Goal: Information Seeking & Learning: Learn about a topic

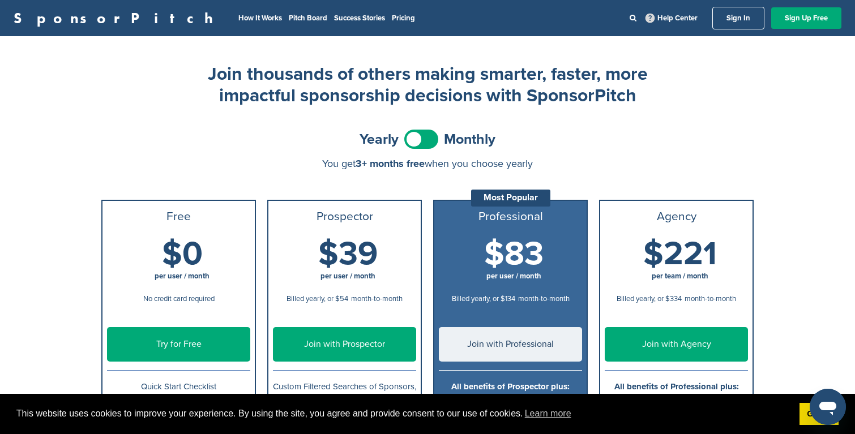
click at [430, 136] on span at bounding box center [421, 139] width 34 height 19
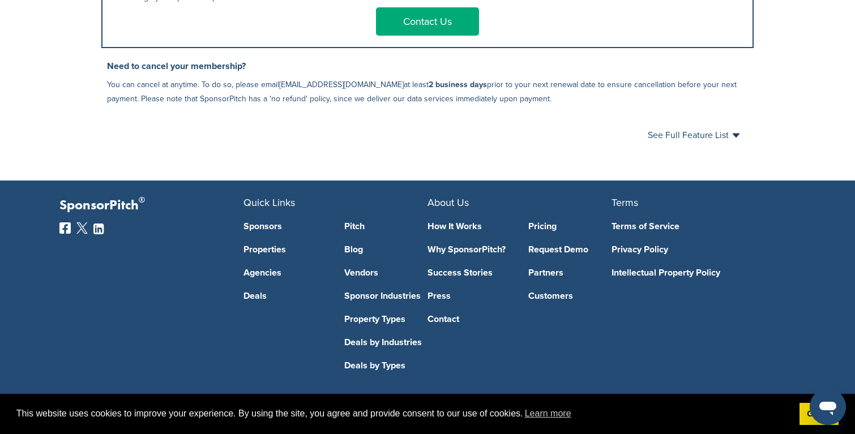
scroll to position [729, 0]
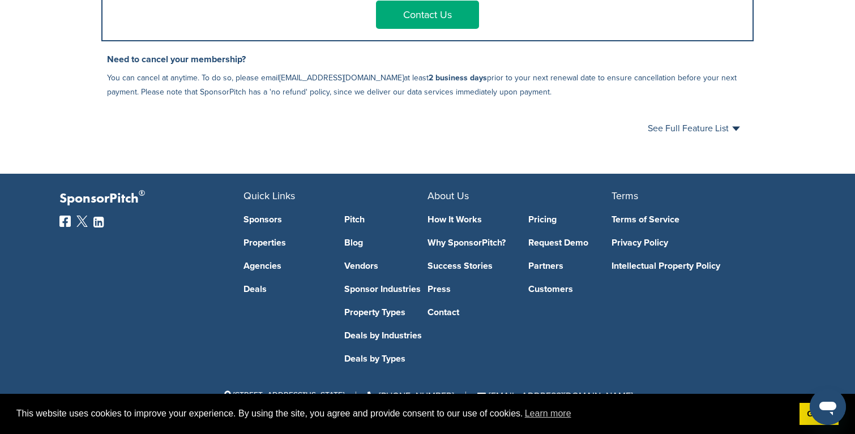
click at [459, 220] on link "How It Works" at bounding box center [470, 219] width 84 height 9
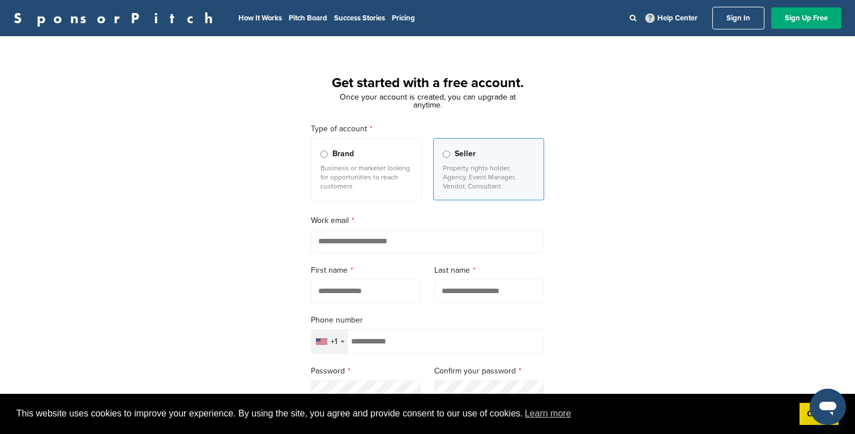
click at [369, 188] on p "Business or marketer looking for opportunities to reach customers" at bounding box center [366, 177] width 92 height 27
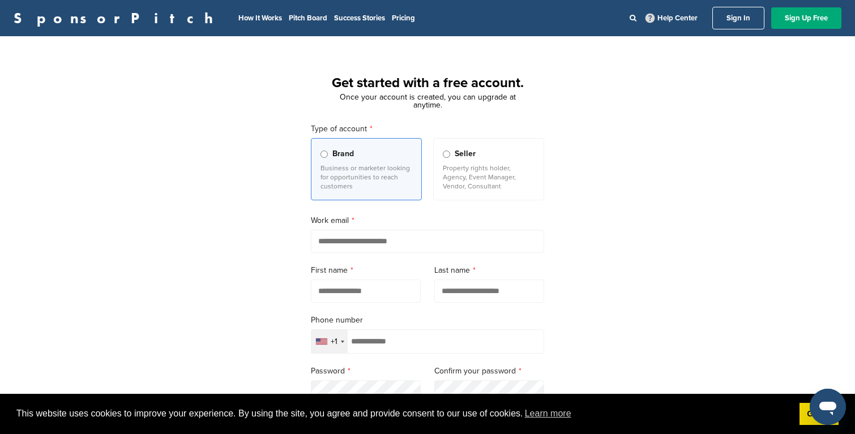
click at [486, 172] on p "Property rights holder, Agency, Event Manager, Vendor, Consultant" at bounding box center [489, 177] width 92 height 27
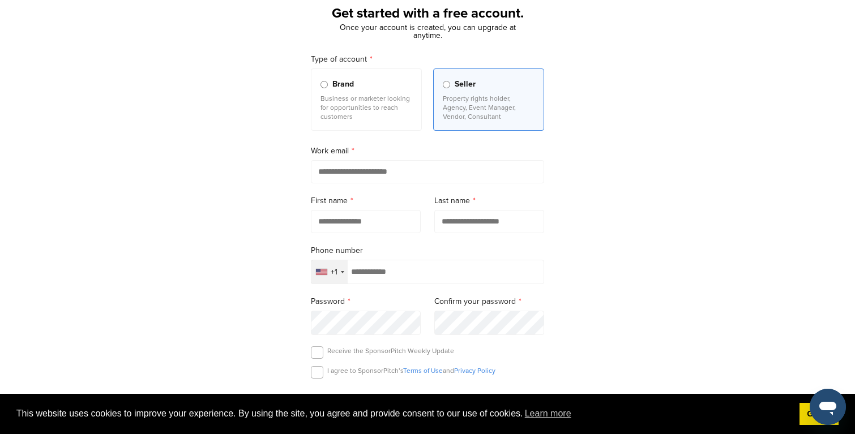
scroll to position [82, 0]
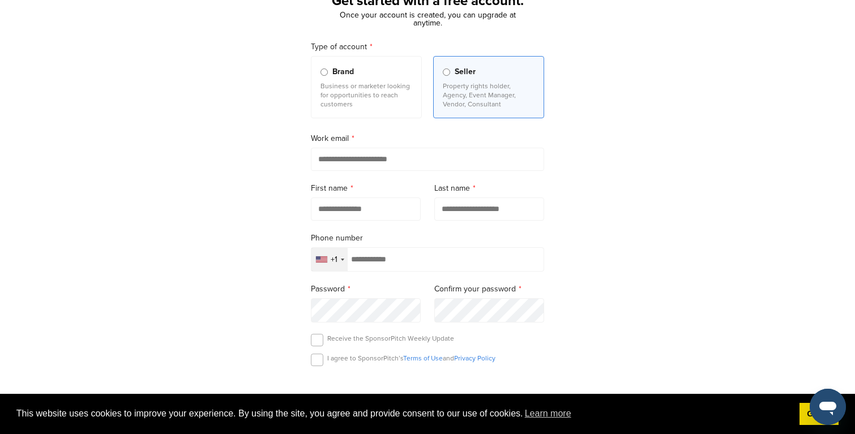
click at [384, 163] on input "email" at bounding box center [427, 159] width 233 height 23
type input "*"
type input "**********"
click at [367, 221] on input "text" at bounding box center [366, 209] width 110 height 23
type input "*"
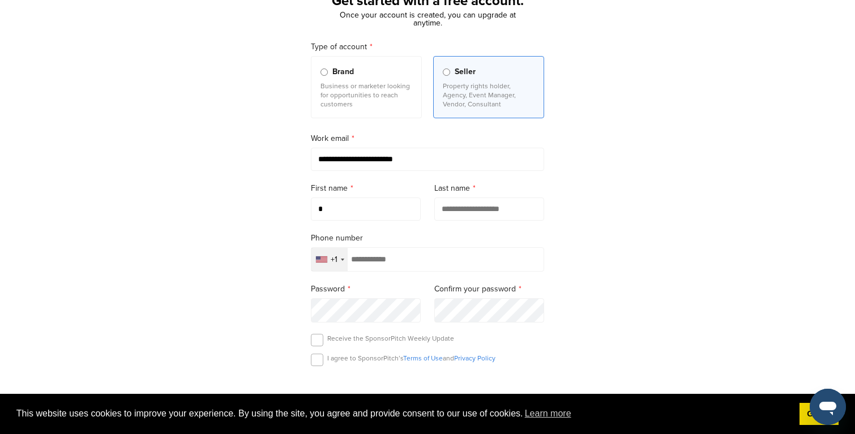
click at [466, 197] on div "Last name" at bounding box center [489, 201] width 110 height 39
click at [471, 203] on input "text" at bounding box center [489, 209] width 110 height 23
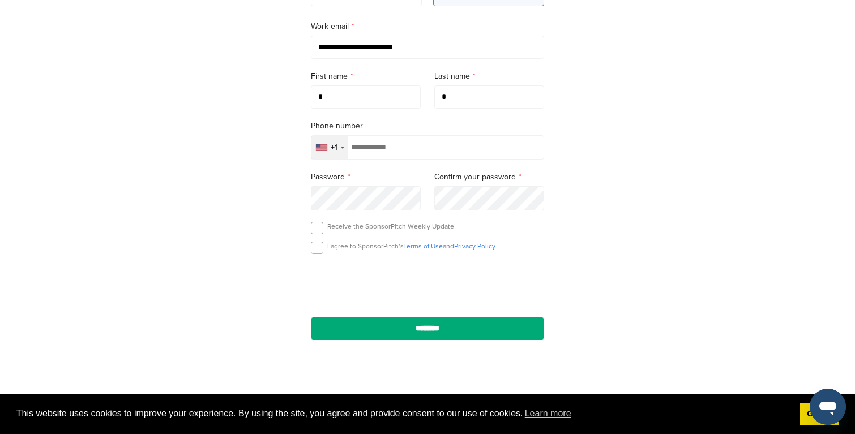
scroll to position [210, 0]
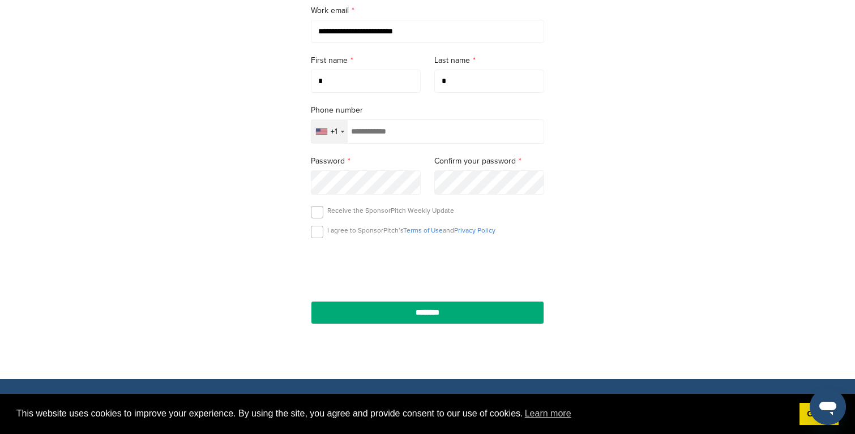
type input "*"
click at [311, 236] on label at bounding box center [317, 232] width 12 height 12
click at [320, 215] on label at bounding box center [317, 212] width 12 height 12
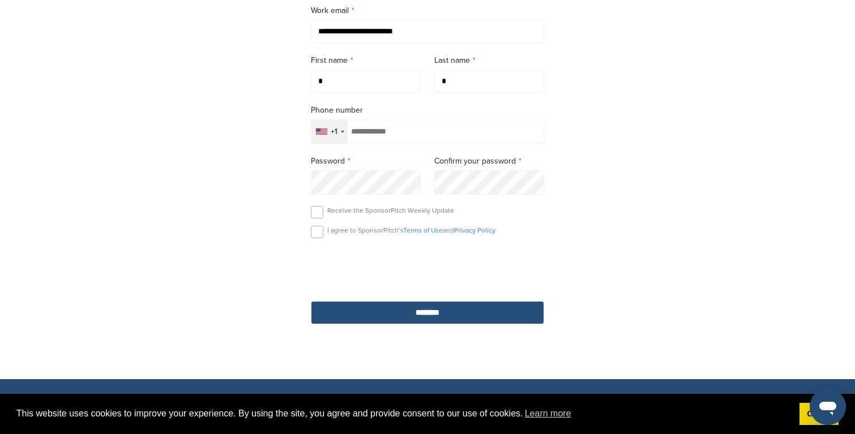
click at [451, 315] on input "********" at bounding box center [427, 312] width 233 height 23
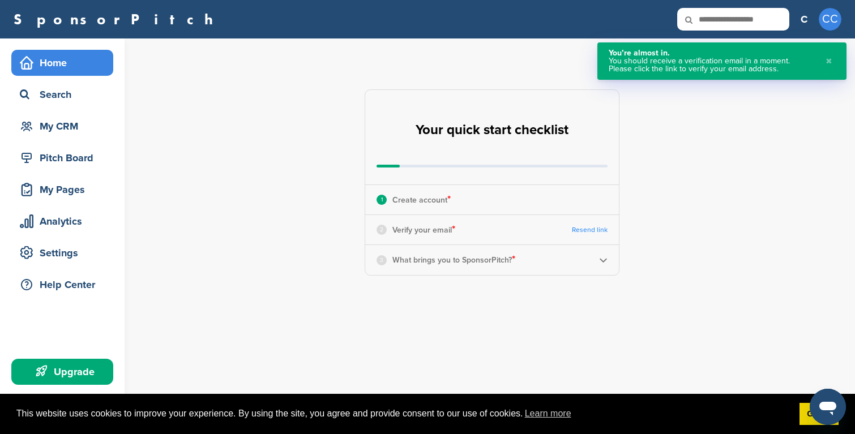
click at [831, 60] on button "✖" at bounding box center [829, 61] width 12 height 24
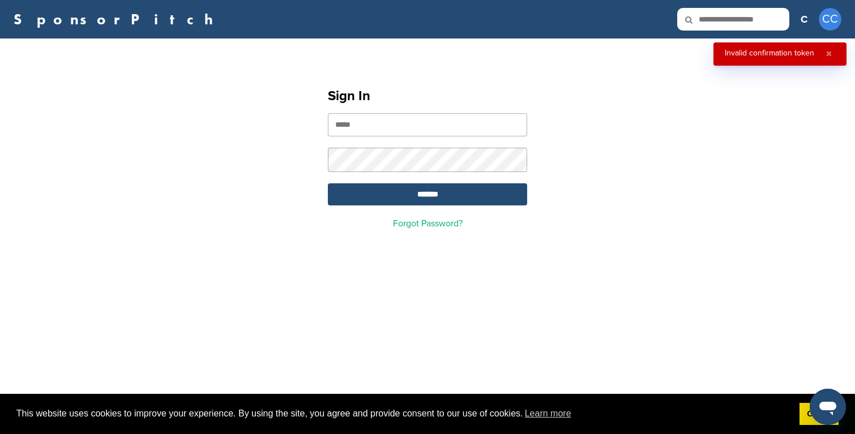
click at [390, 127] on input "email" at bounding box center [427, 124] width 199 height 23
type input "**********"
click at [435, 199] on input "*******" at bounding box center [427, 194] width 199 height 22
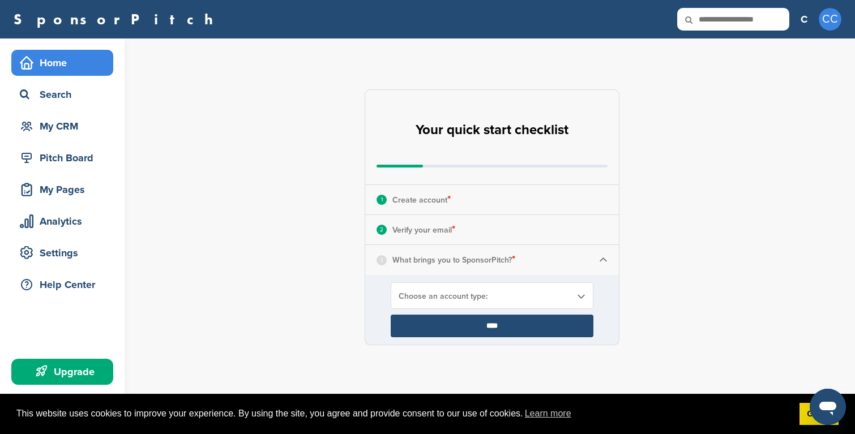
click at [478, 304] on div "Choose an account type:" at bounding box center [492, 296] width 203 height 27
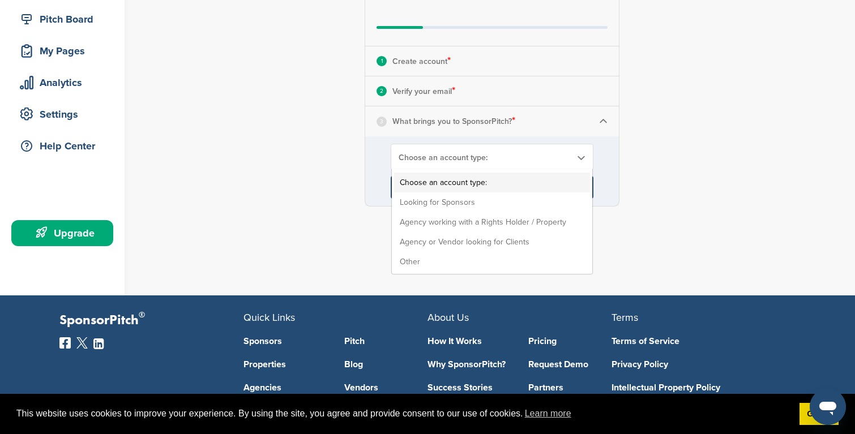
scroll to position [148, 0]
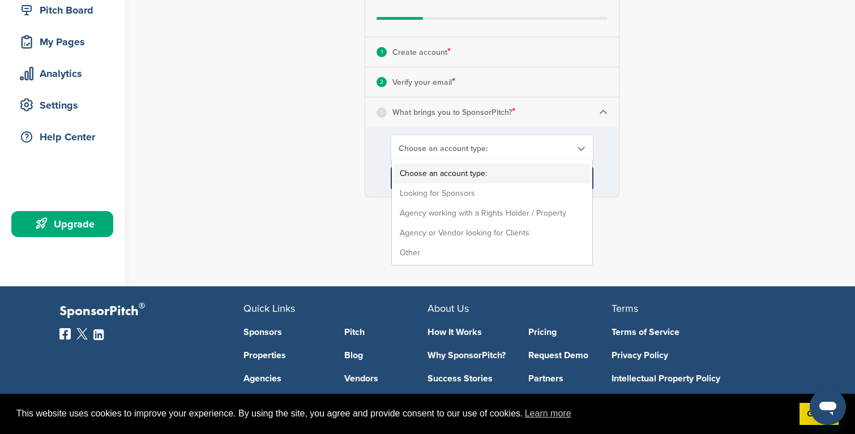
click at [471, 191] on li "Looking for Sponsors" at bounding box center [492, 193] width 196 height 20
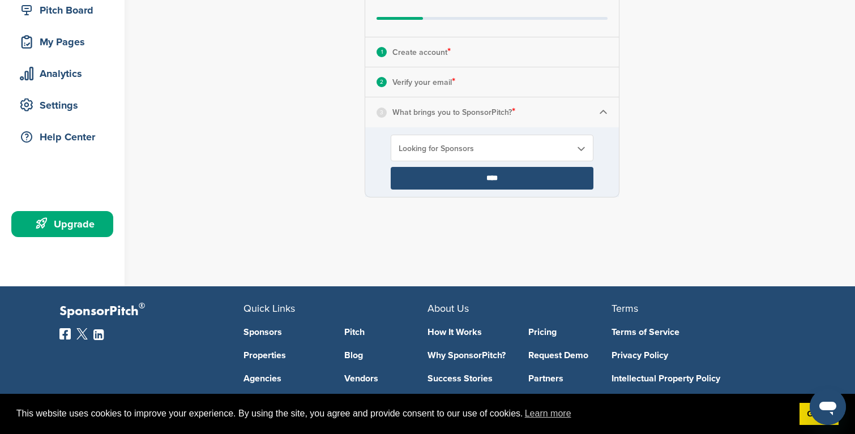
click at [465, 169] on input "****" at bounding box center [492, 178] width 203 height 23
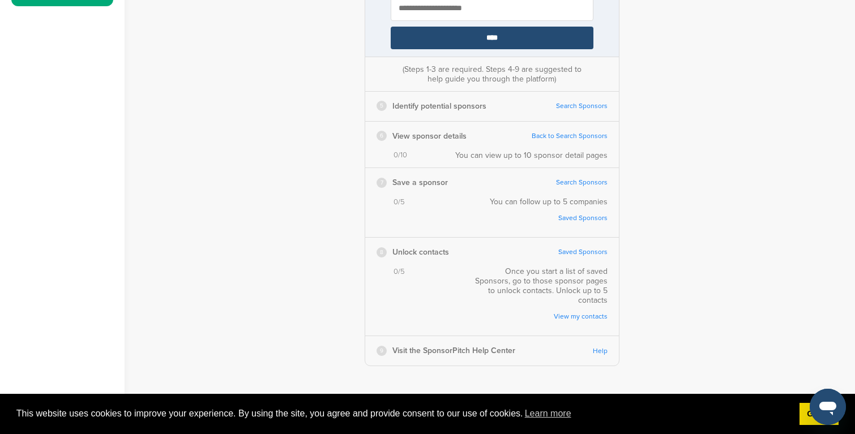
scroll to position [387, 0]
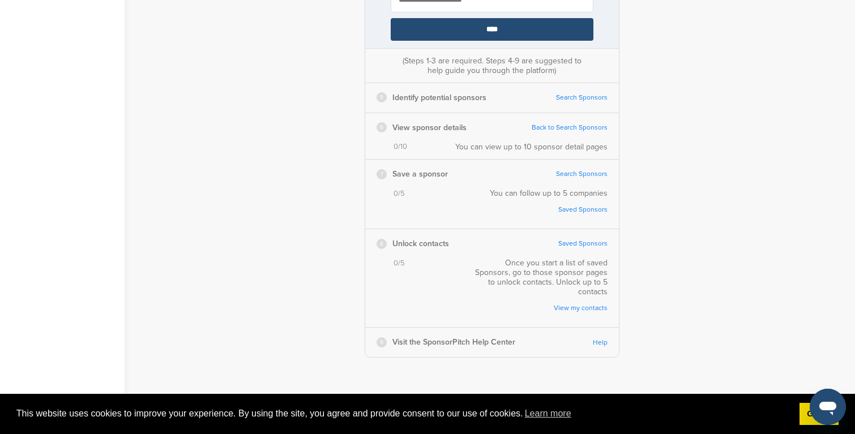
click at [573, 96] on link "Search Sponsors" at bounding box center [582, 97] width 52 height 8
click at [589, 93] on div "5 Identify potential sponsors Search Sponsors Complete Steps 1-3 First" at bounding box center [492, 97] width 254 height 29
click at [588, 96] on link "Search Sponsors" at bounding box center [582, 97] width 52 height 8
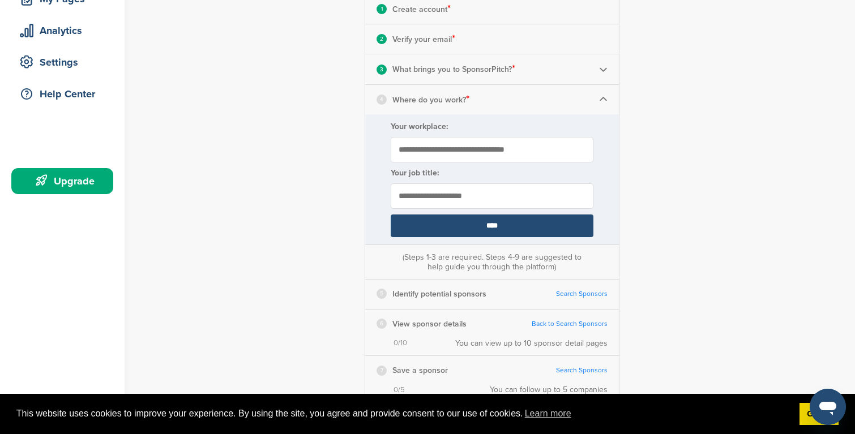
scroll to position [187, 0]
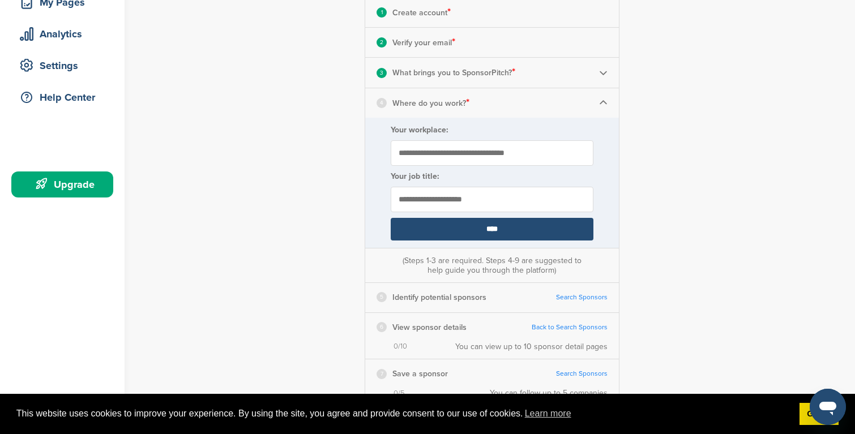
click at [439, 156] on input "Your workplace:" at bounding box center [492, 152] width 203 height 25
type input "***"
click at [456, 190] on input "text" at bounding box center [492, 199] width 203 height 25
type input "*******"
click at [476, 225] on input "****" at bounding box center [492, 229] width 203 height 23
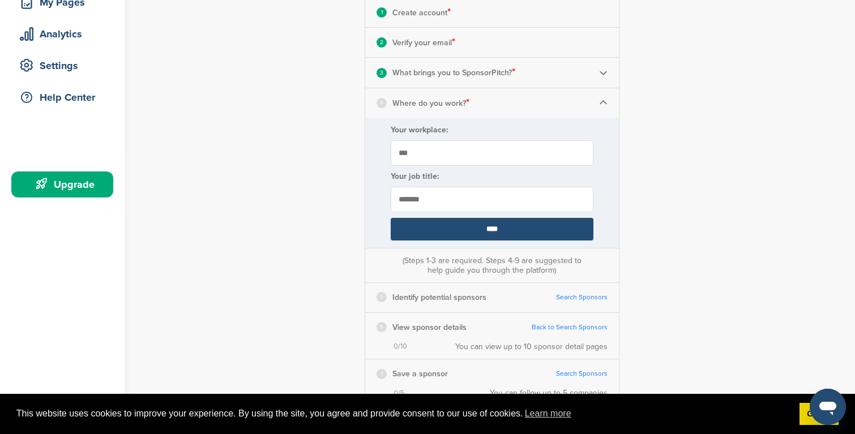
click at [541, 230] on div "**********" at bounding box center [492, 230] width 255 height 656
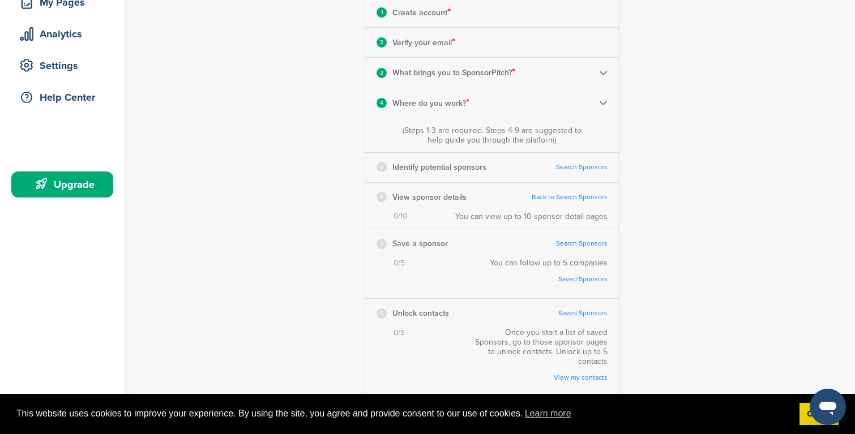
click at [582, 168] on link "Search Sponsors" at bounding box center [582, 167] width 52 height 8
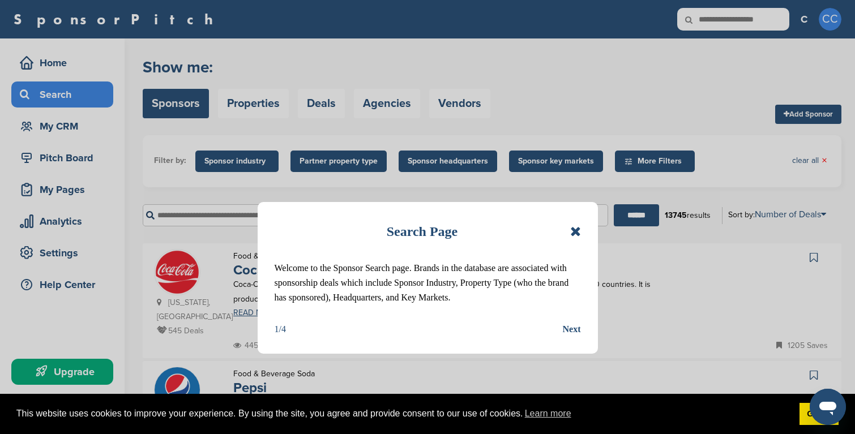
click at [575, 230] on icon at bounding box center [575, 232] width 11 height 14
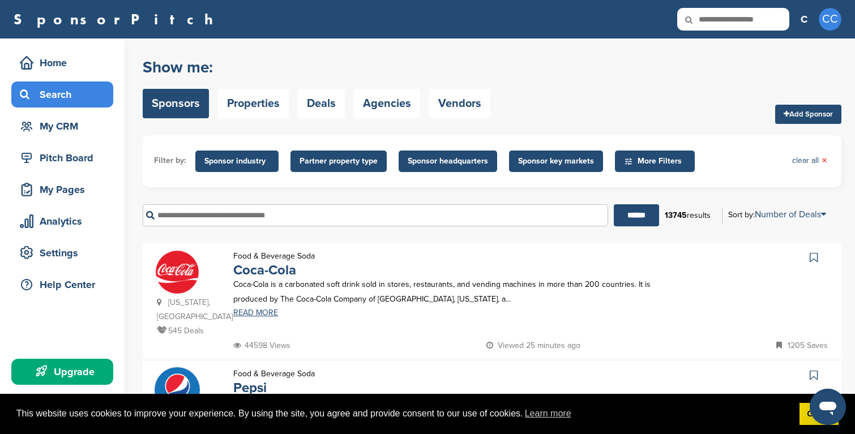
click at [643, 164] on span "More Filters" at bounding box center [656, 161] width 65 height 12
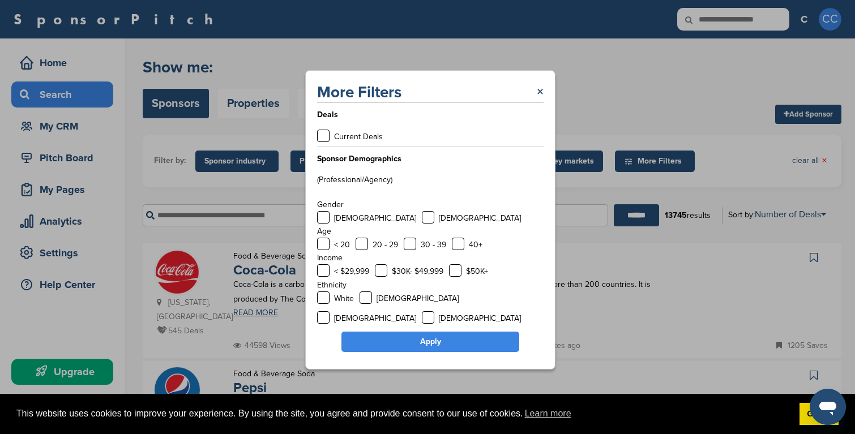
scroll to position [23, 0]
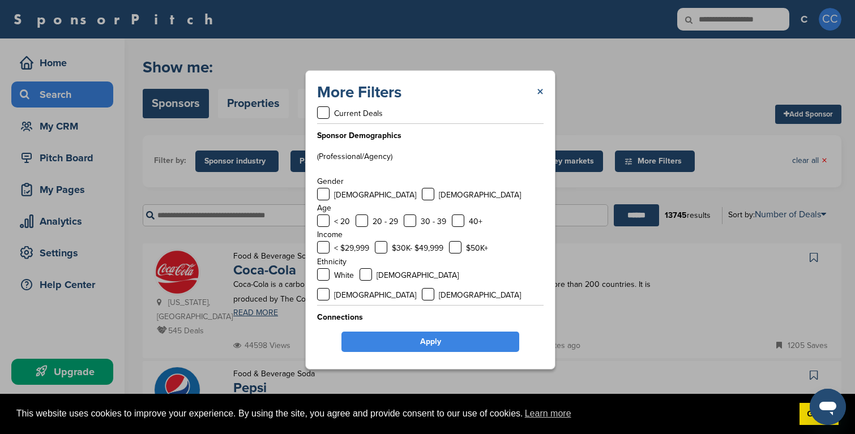
click at [542, 88] on link "×" at bounding box center [540, 92] width 7 height 20
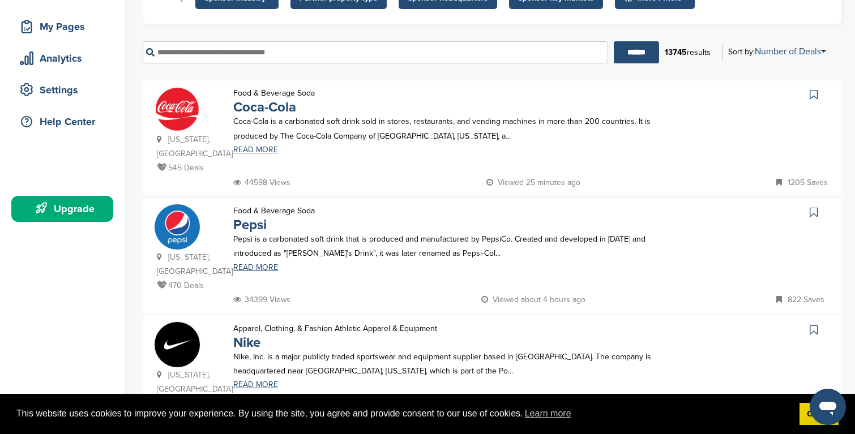
scroll to position [0, 0]
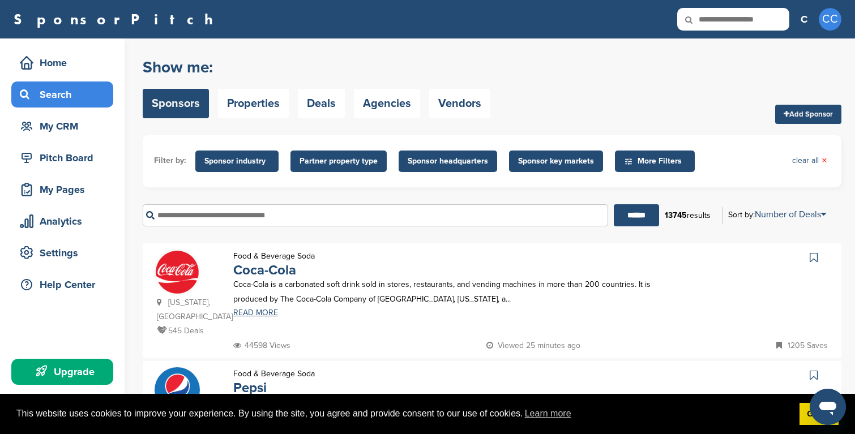
click at [322, 118] on div "Show me: Sponsors Properties Deals Agencies Vendors" at bounding box center [317, 88] width 348 height 72
click at [322, 111] on link "Deals" at bounding box center [321, 103] width 47 height 29
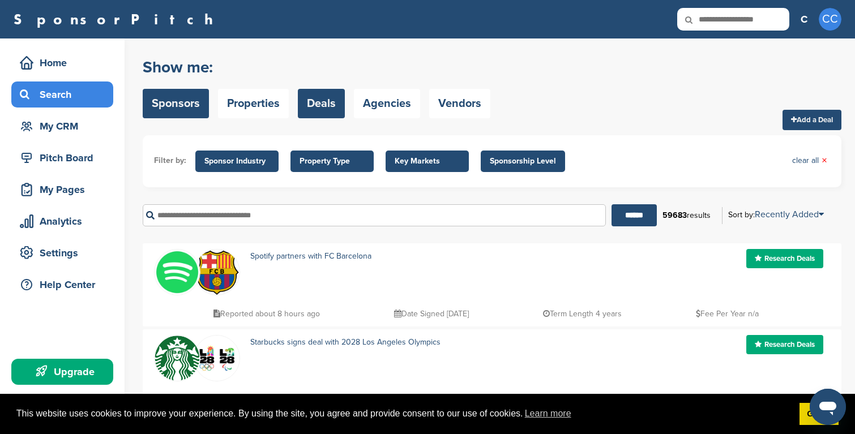
click at [196, 93] on link "Sponsors" at bounding box center [176, 103] width 66 height 29
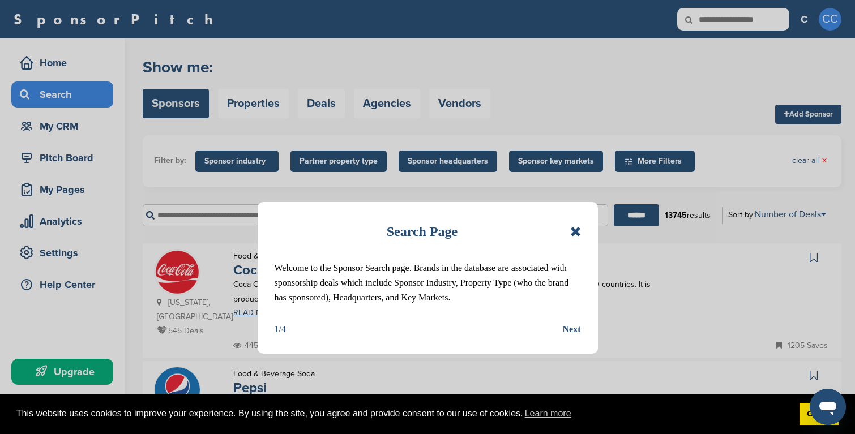
click at [580, 230] on icon at bounding box center [575, 232] width 11 height 14
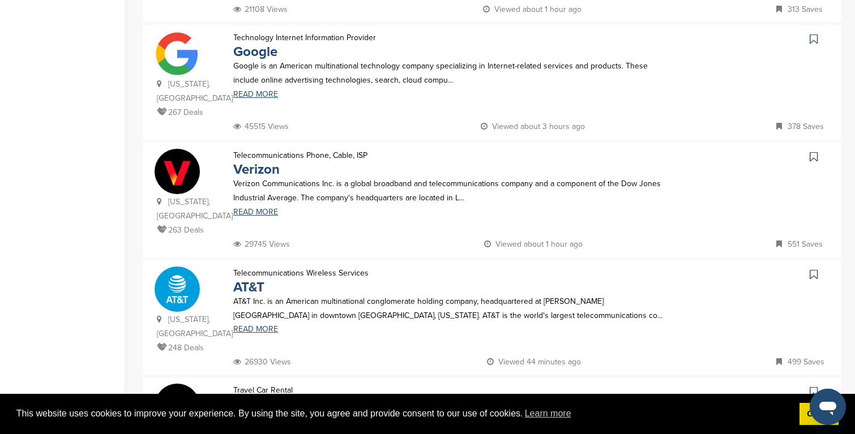
scroll to position [927, 0]
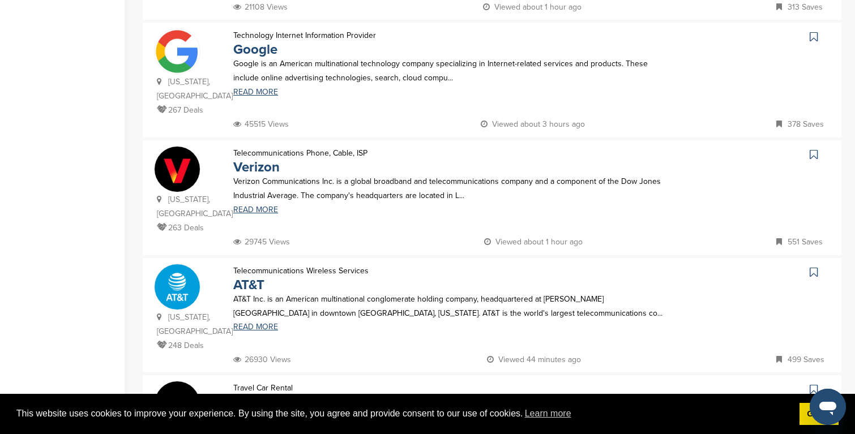
click at [246, 395] on link "Uber" at bounding box center [248, 403] width 30 height 16
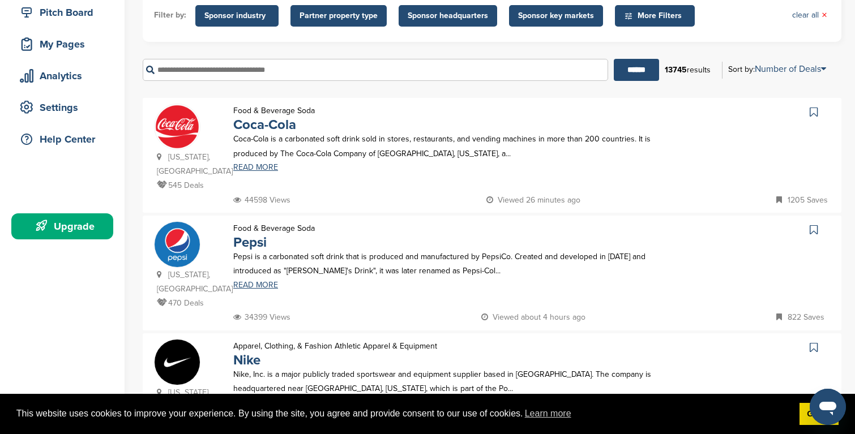
scroll to position [0, 0]
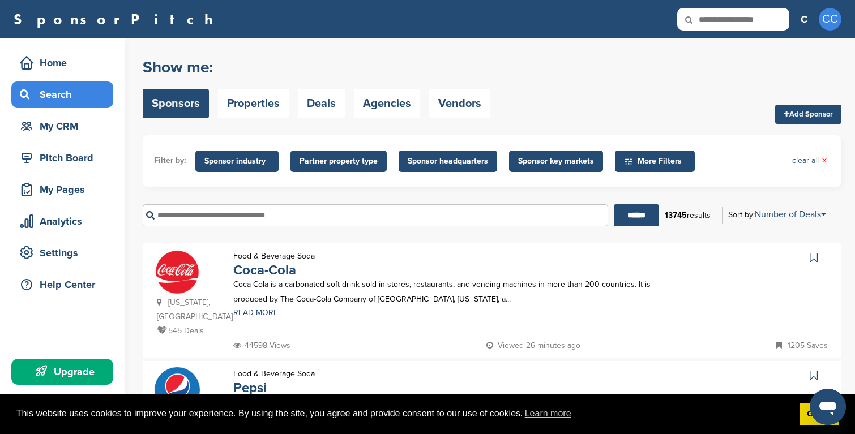
click at [432, 164] on span "Sponsor headquarters" at bounding box center [448, 161] width 80 height 12
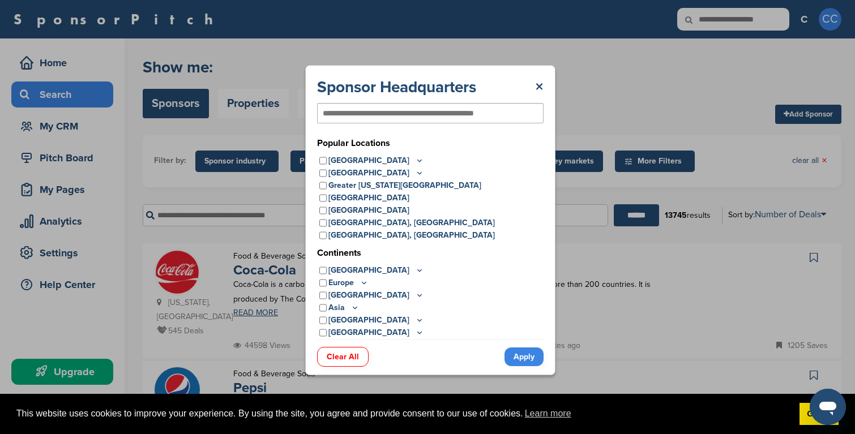
click at [350, 281] on p "Europe" at bounding box center [348, 283] width 40 height 12
click at [364, 285] on icon at bounding box center [364, 283] width 9 height 10
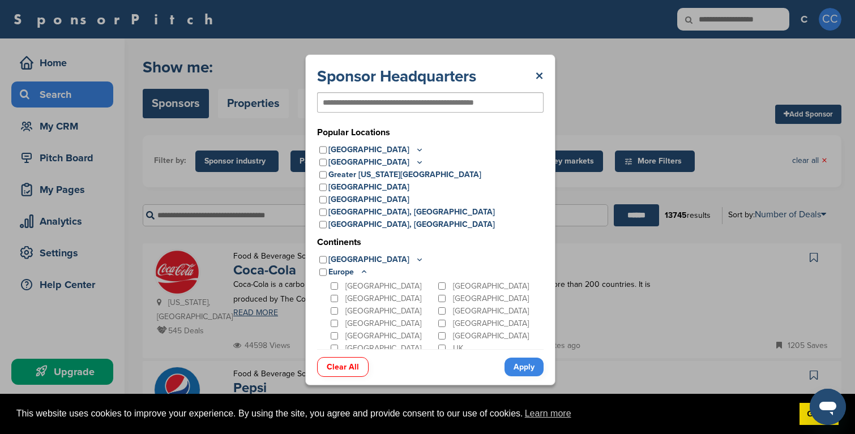
scroll to position [114, 0]
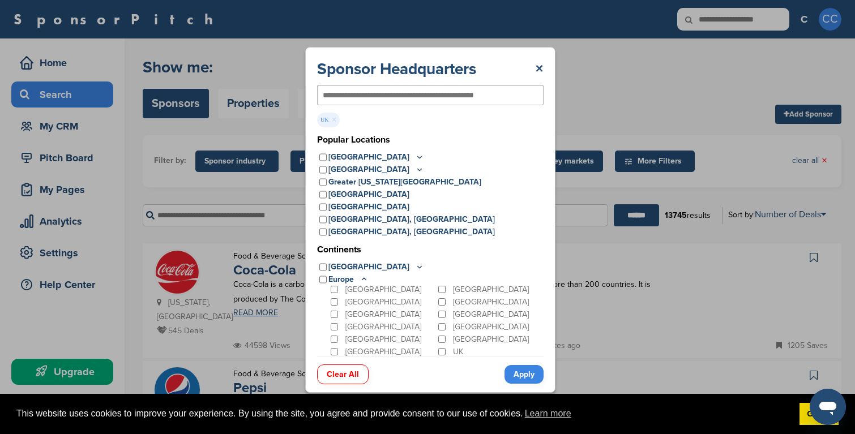
click at [530, 375] on link "Apply" at bounding box center [524, 374] width 39 height 19
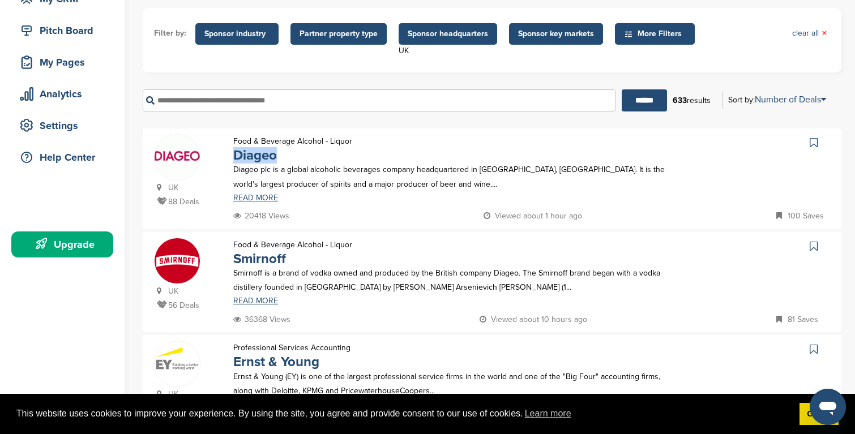
scroll to position [0, 0]
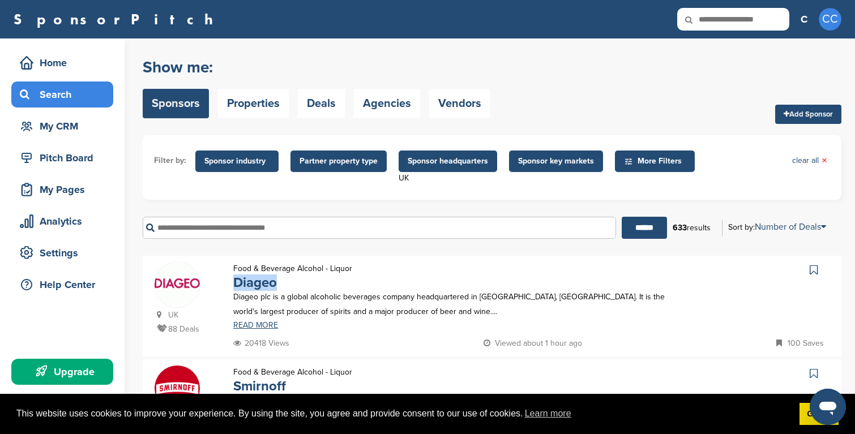
click at [332, 159] on span "Partner property type" at bounding box center [339, 161] width 78 height 12
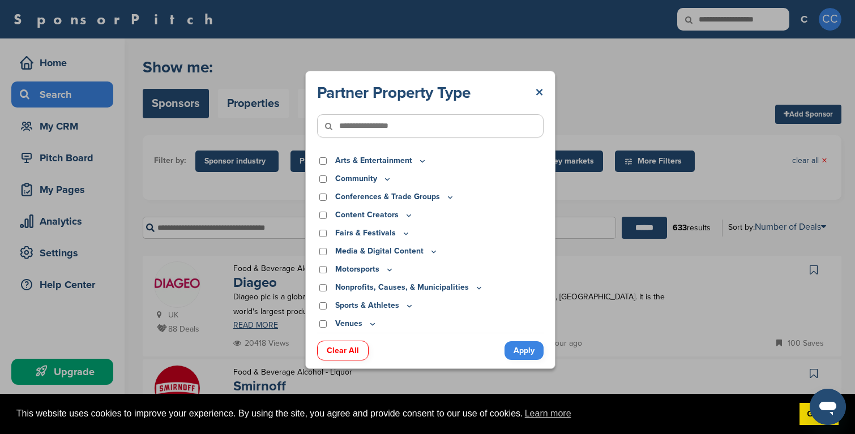
click at [538, 94] on link "×" at bounding box center [539, 93] width 8 height 20
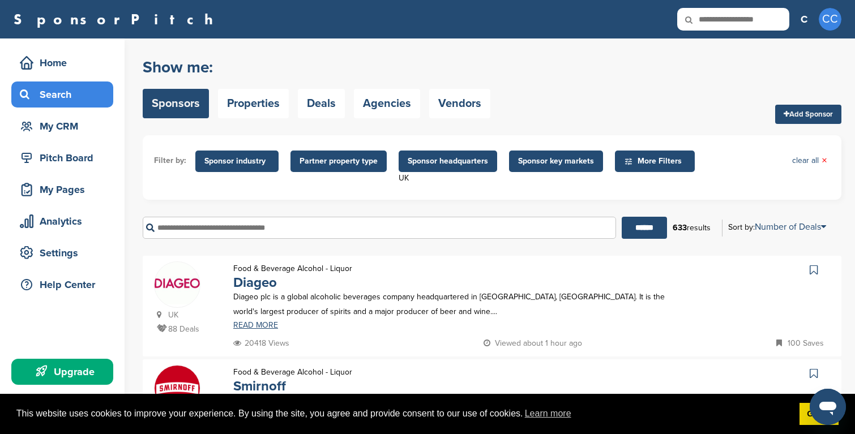
click at [546, 167] on span "Sponsor key markets" at bounding box center [556, 161] width 76 height 12
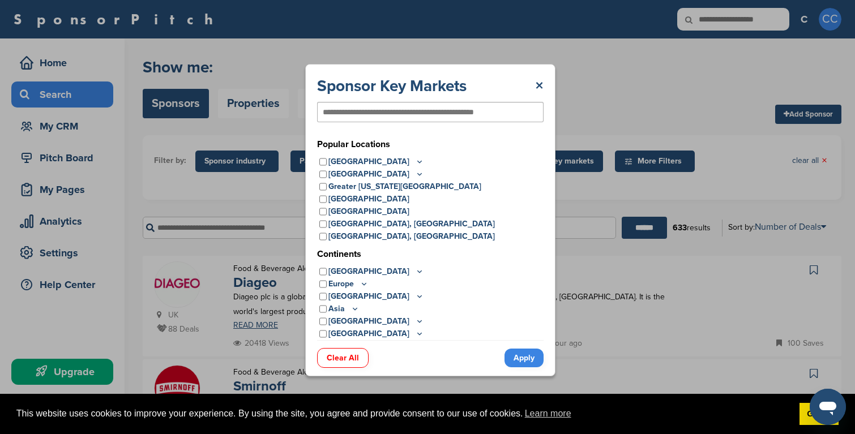
click at [359, 282] on p "Europe" at bounding box center [348, 284] width 40 height 12
click at [364, 283] on icon at bounding box center [364, 284] width 9 height 10
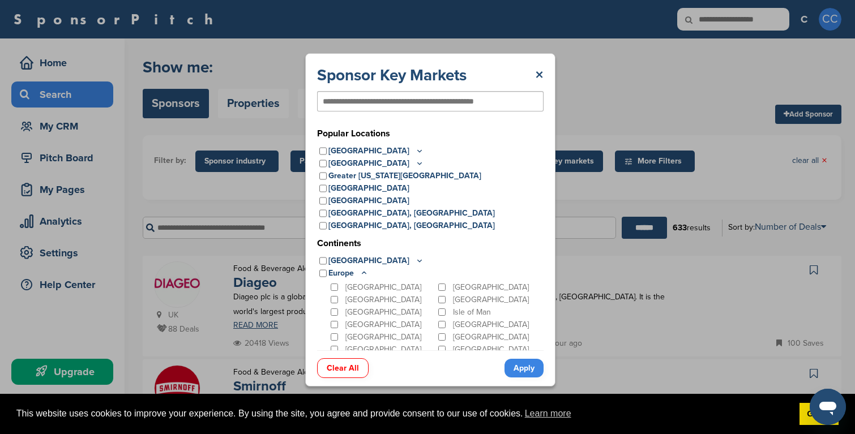
scroll to position [114, 0]
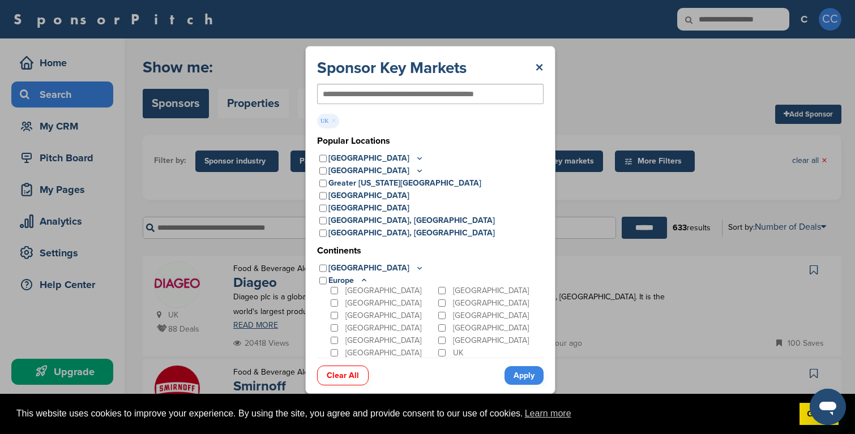
click at [527, 370] on link "Apply" at bounding box center [524, 375] width 39 height 19
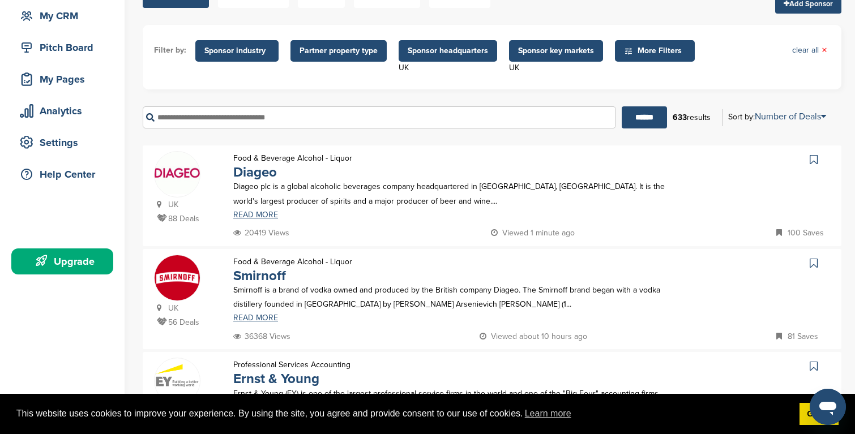
scroll to position [112, 0]
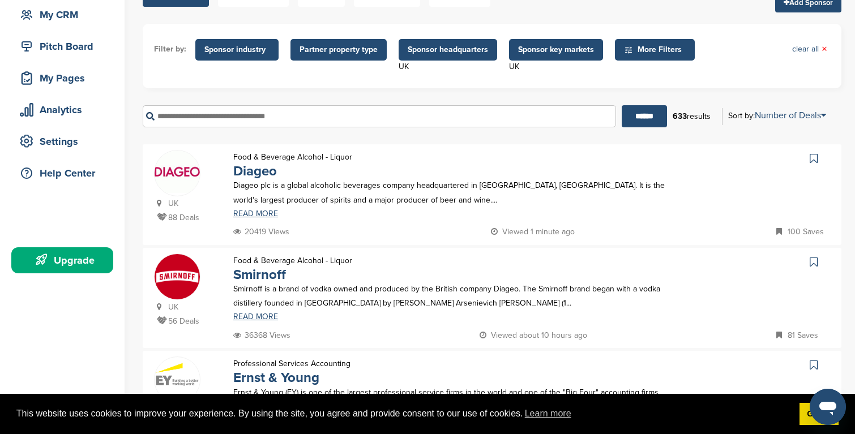
click at [653, 33] on div "Filter by: Sponsor industry Sponsor Industry × Apparel, Clothing, & Fashion Acc…" at bounding box center [492, 56] width 699 height 65
click at [652, 48] on span "More Filters" at bounding box center [656, 50] width 65 height 12
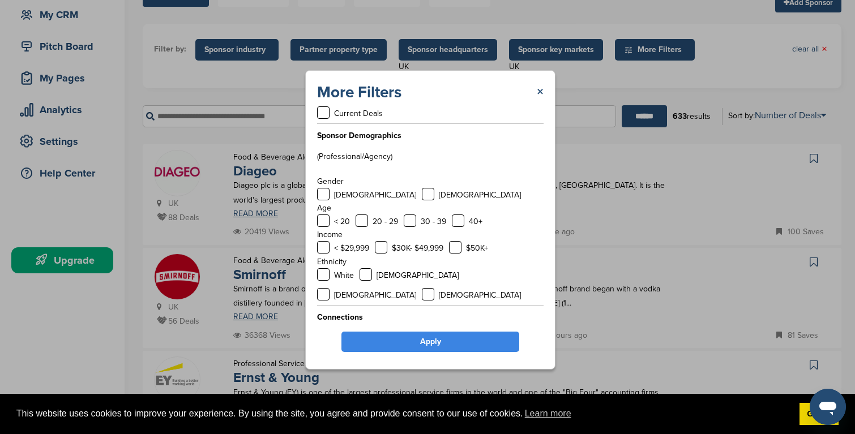
scroll to position [0, 0]
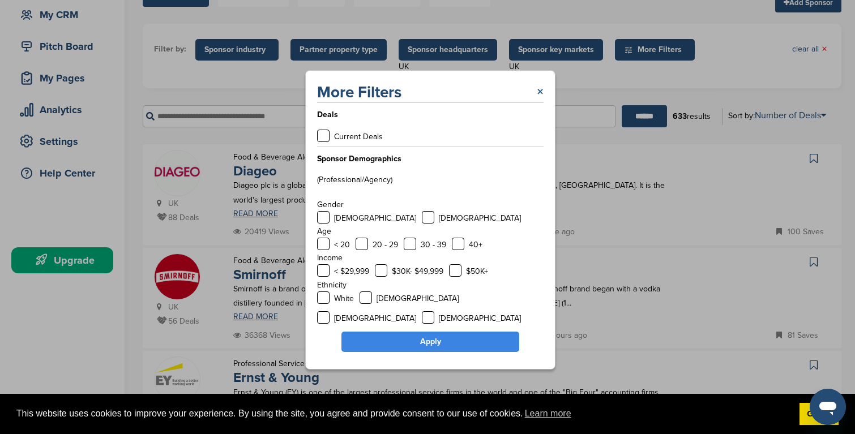
click at [538, 90] on link "×" at bounding box center [540, 92] width 7 height 20
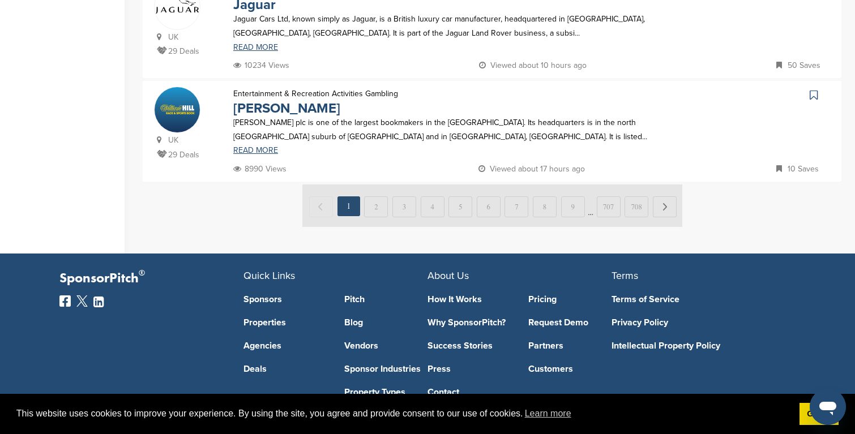
scroll to position [1126, 0]
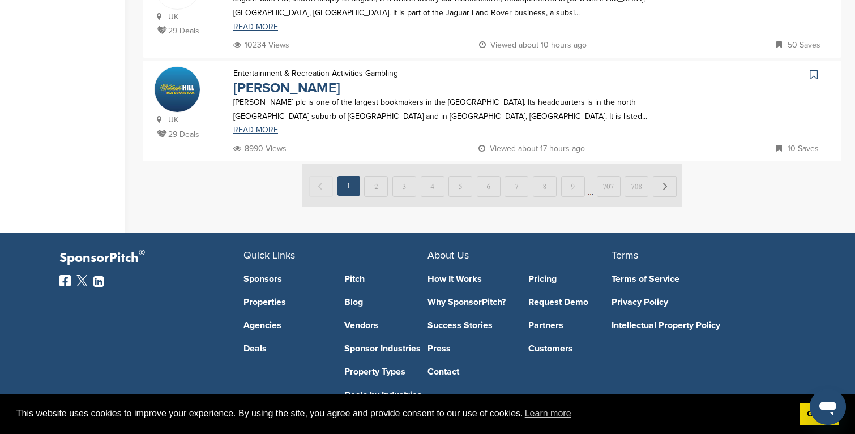
click at [375, 184] on img at bounding box center [492, 185] width 380 height 42
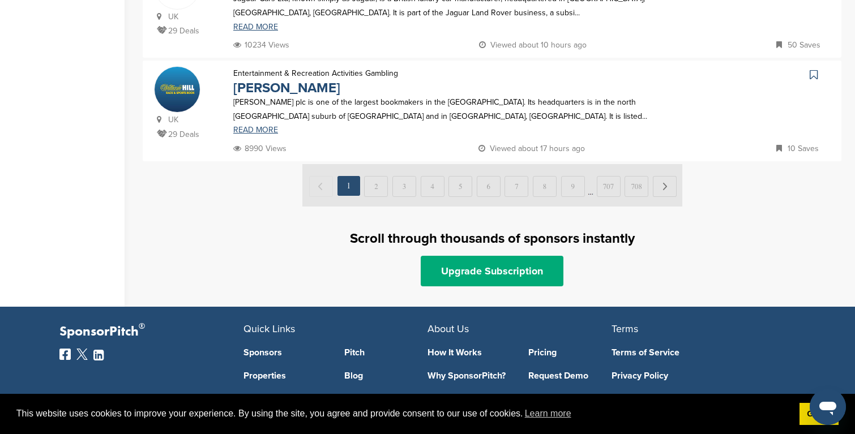
click at [375, 184] on img at bounding box center [492, 185] width 380 height 42
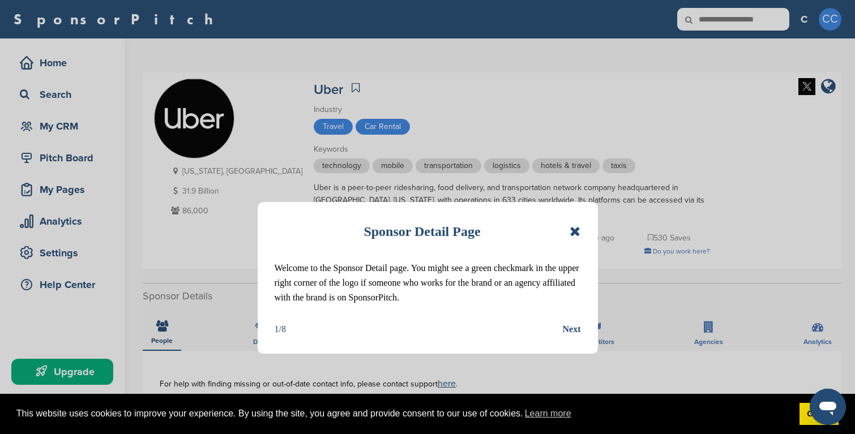
click at [572, 233] on icon at bounding box center [575, 232] width 11 height 14
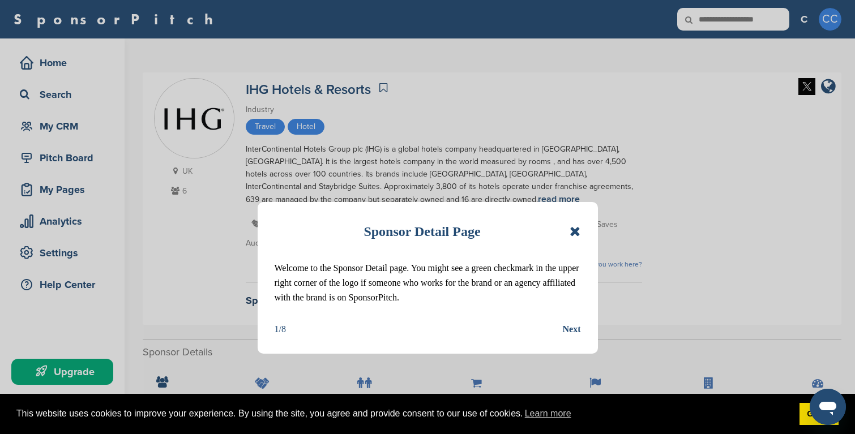
click at [579, 229] on icon at bounding box center [575, 232] width 11 height 14
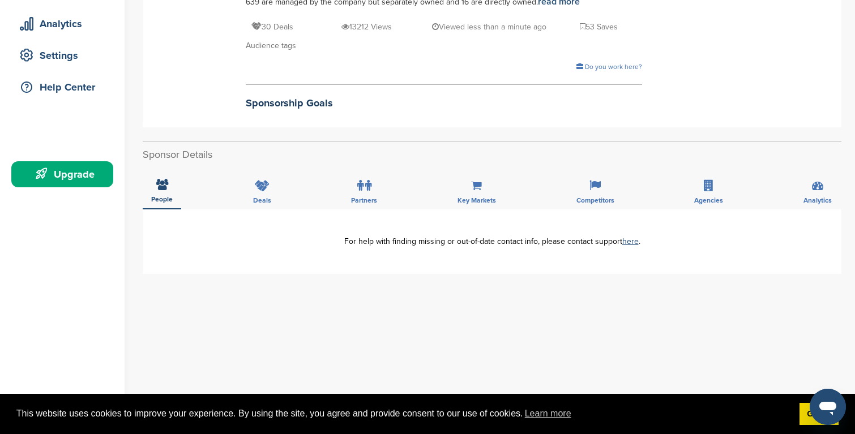
scroll to position [204, 0]
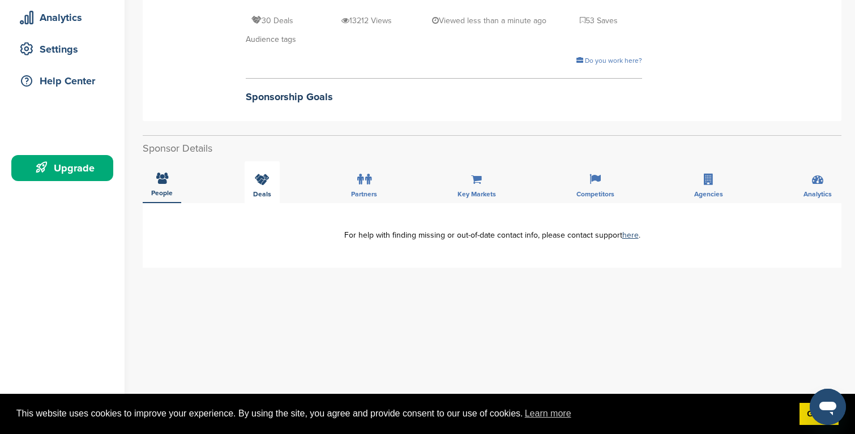
click at [272, 177] on div "Deals" at bounding box center [262, 182] width 35 height 42
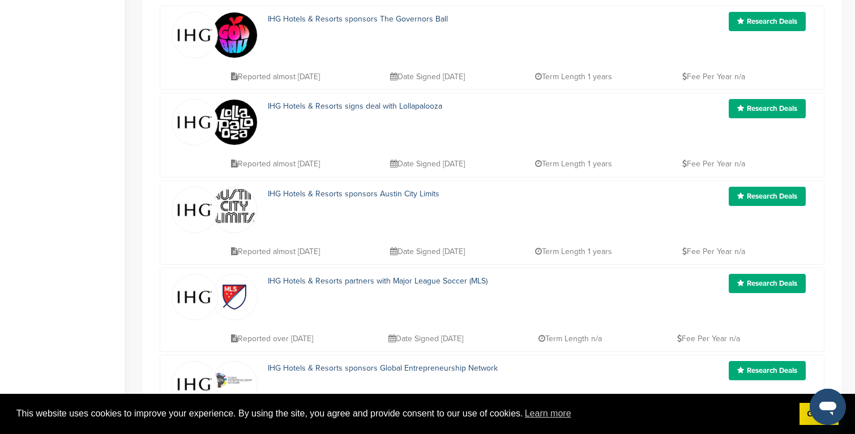
scroll to position [437, 0]
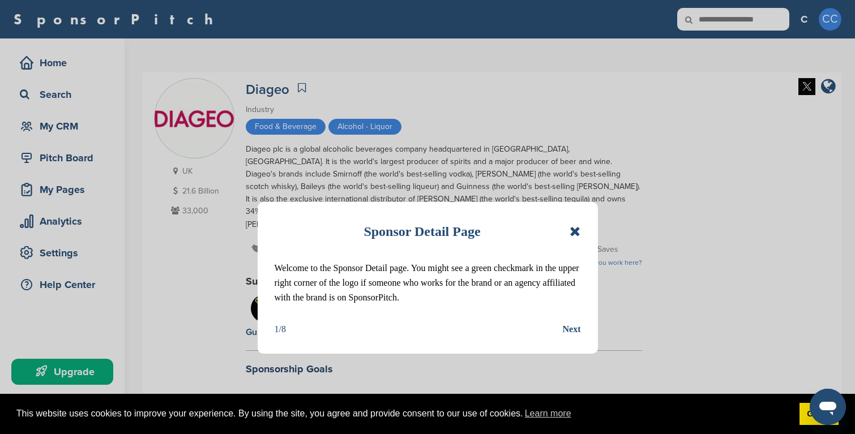
click at [580, 228] on icon at bounding box center [575, 232] width 11 height 14
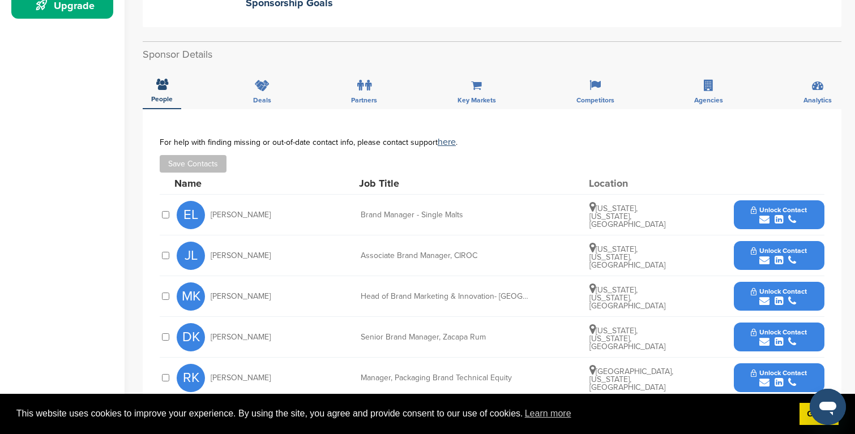
scroll to position [374, 0]
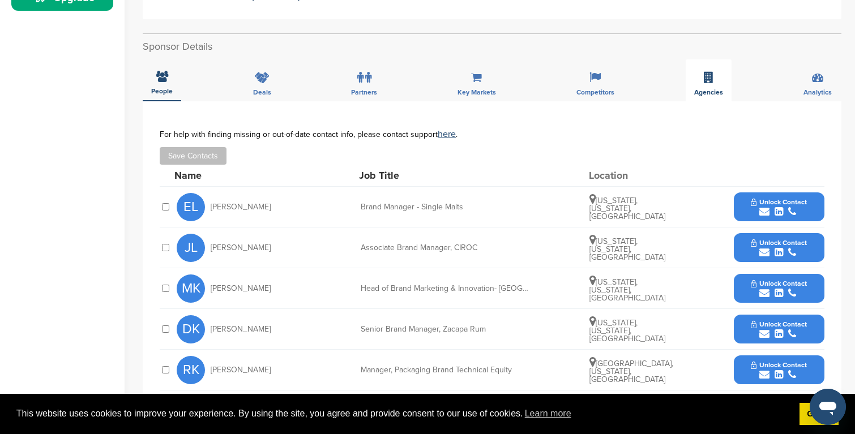
click at [708, 72] on icon at bounding box center [709, 77] width 10 height 11
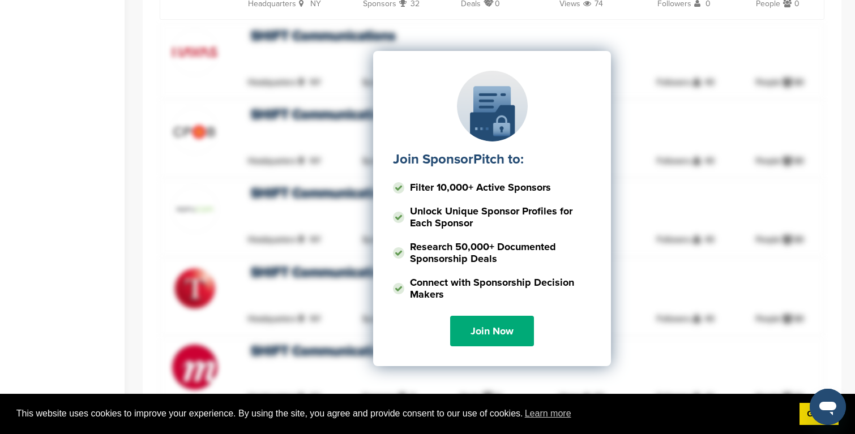
scroll to position [933, 0]
